Goal: Task Accomplishment & Management: Use online tool/utility

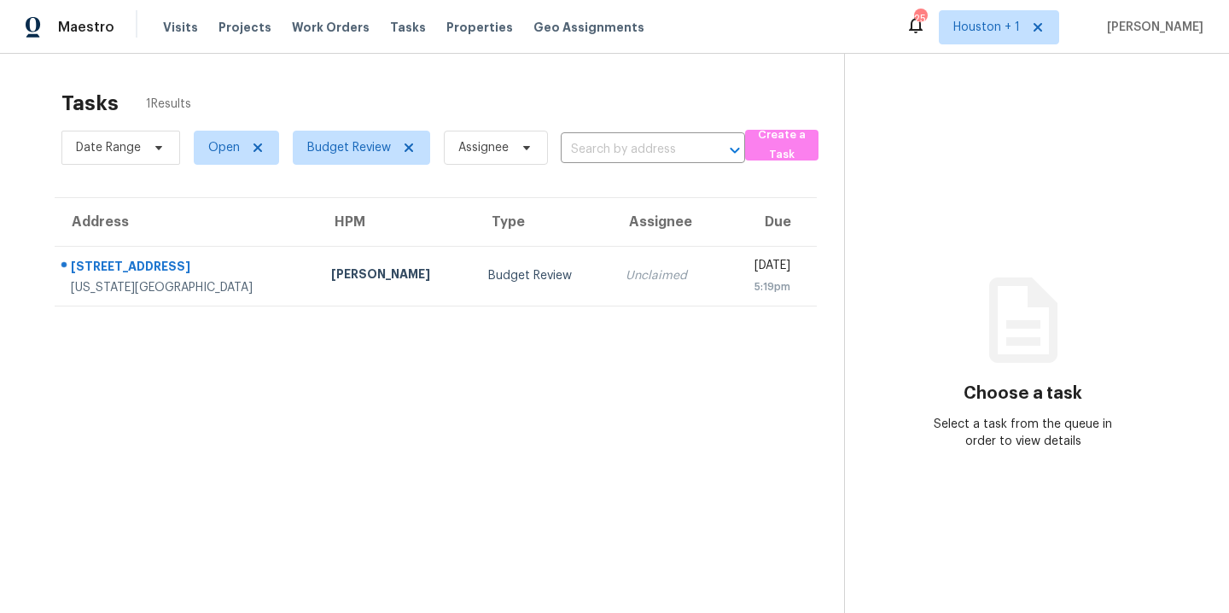
click at [279, 424] on section "Tasks 1 Results Date Range Open Budget Review Assignee ​ Create a Task Address …" at bounding box center [435, 373] width 817 height 585
